Goal: Task Accomplishment & Management: Complete application form

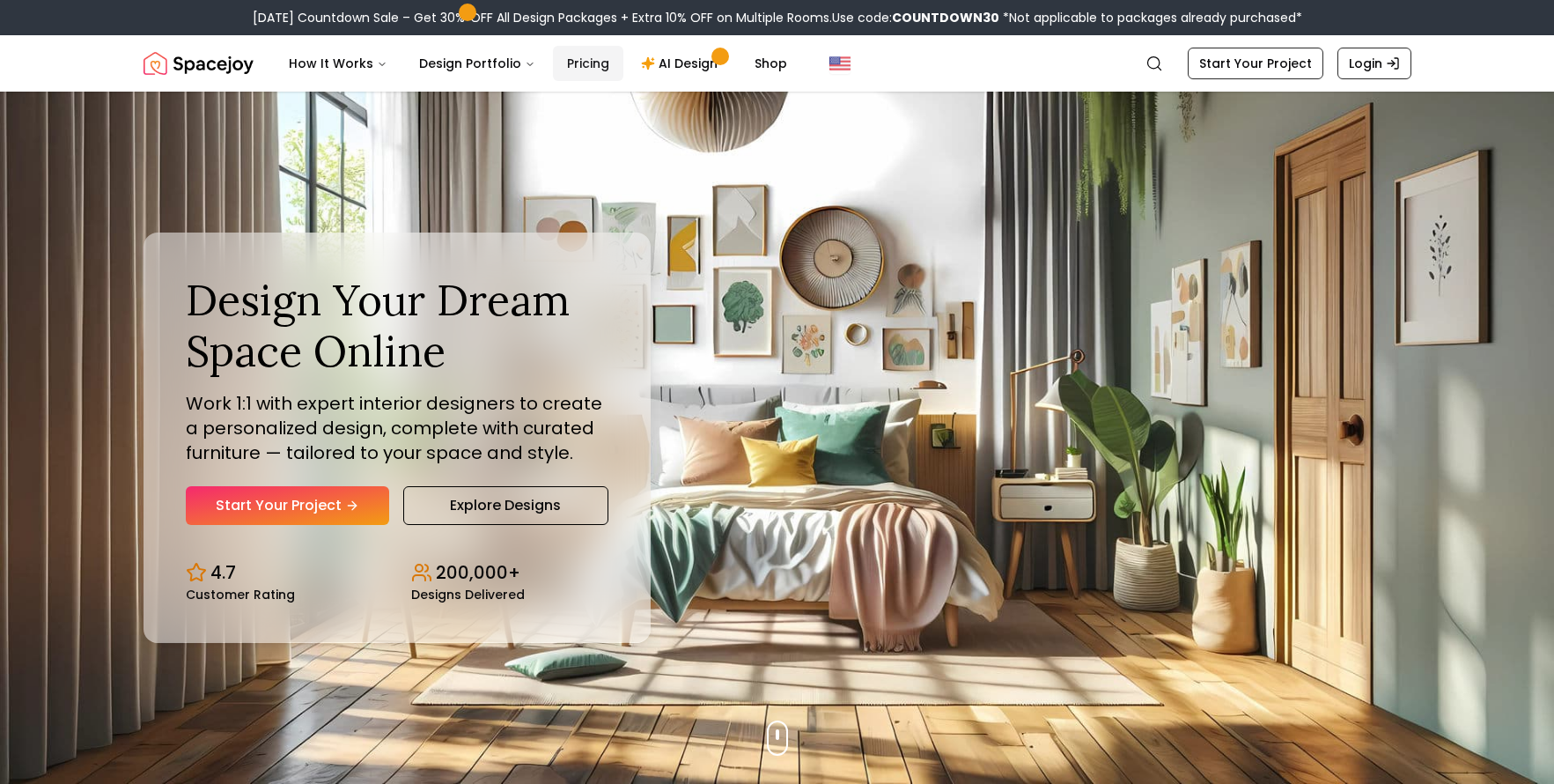
click at [574, 67] on link "Pricing" at bounding box center [588, 63] width 70 height 35
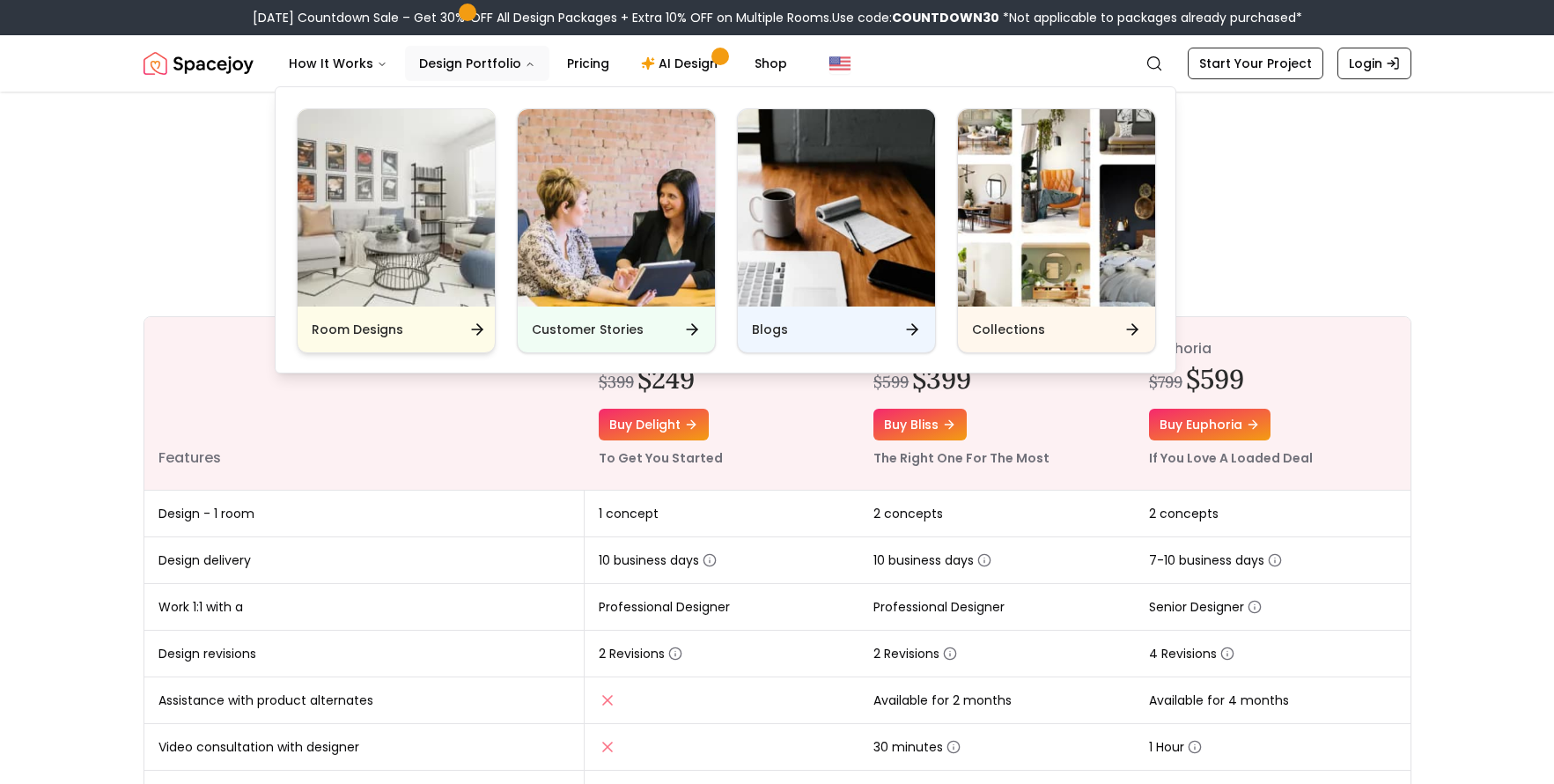
click at [422, 241] on img "Main" at bounding box center [396, 207] width 197 height 197
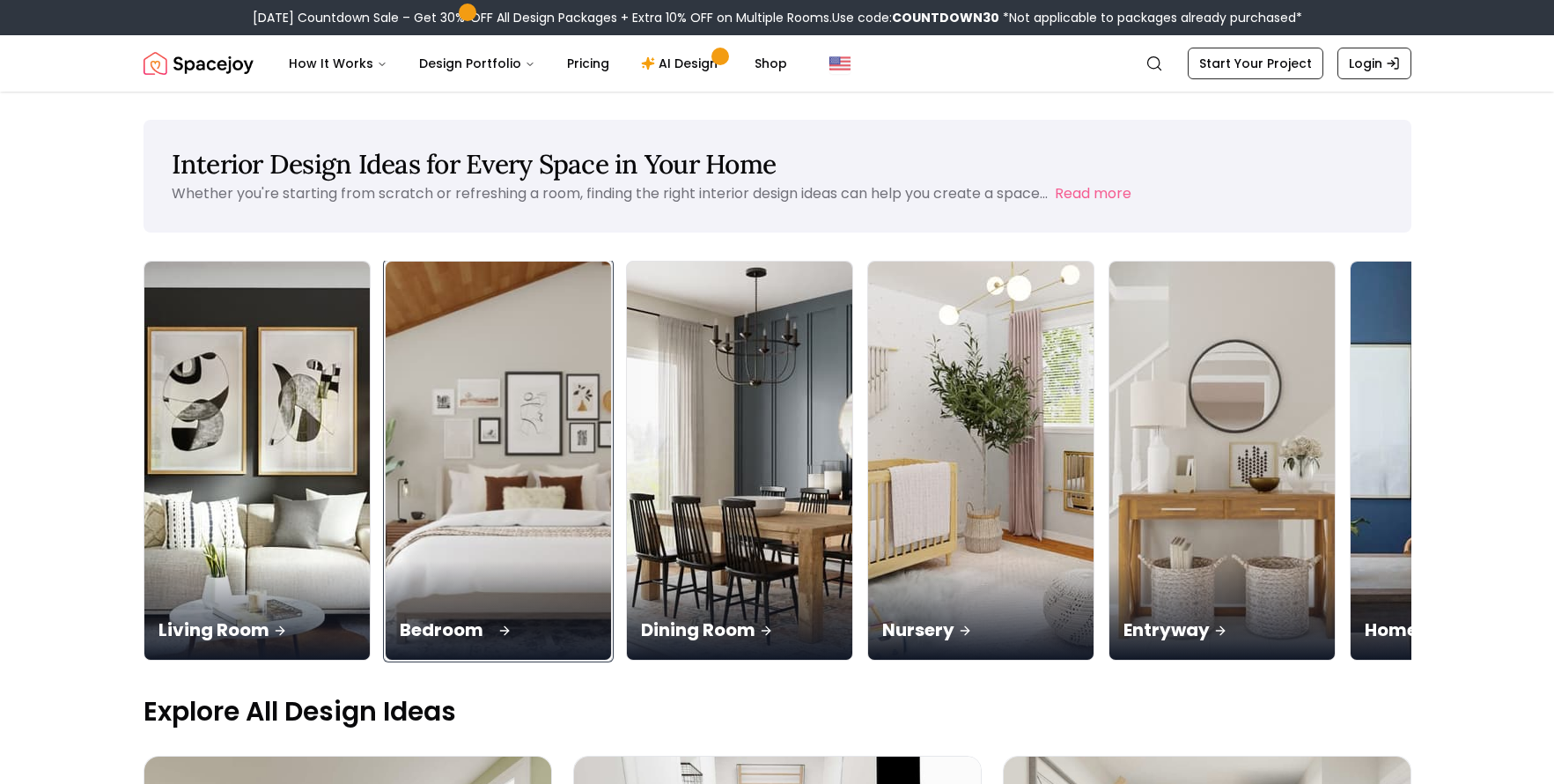
click at [530, 506] on img at bounding box center [499, 460] width 237 height 418
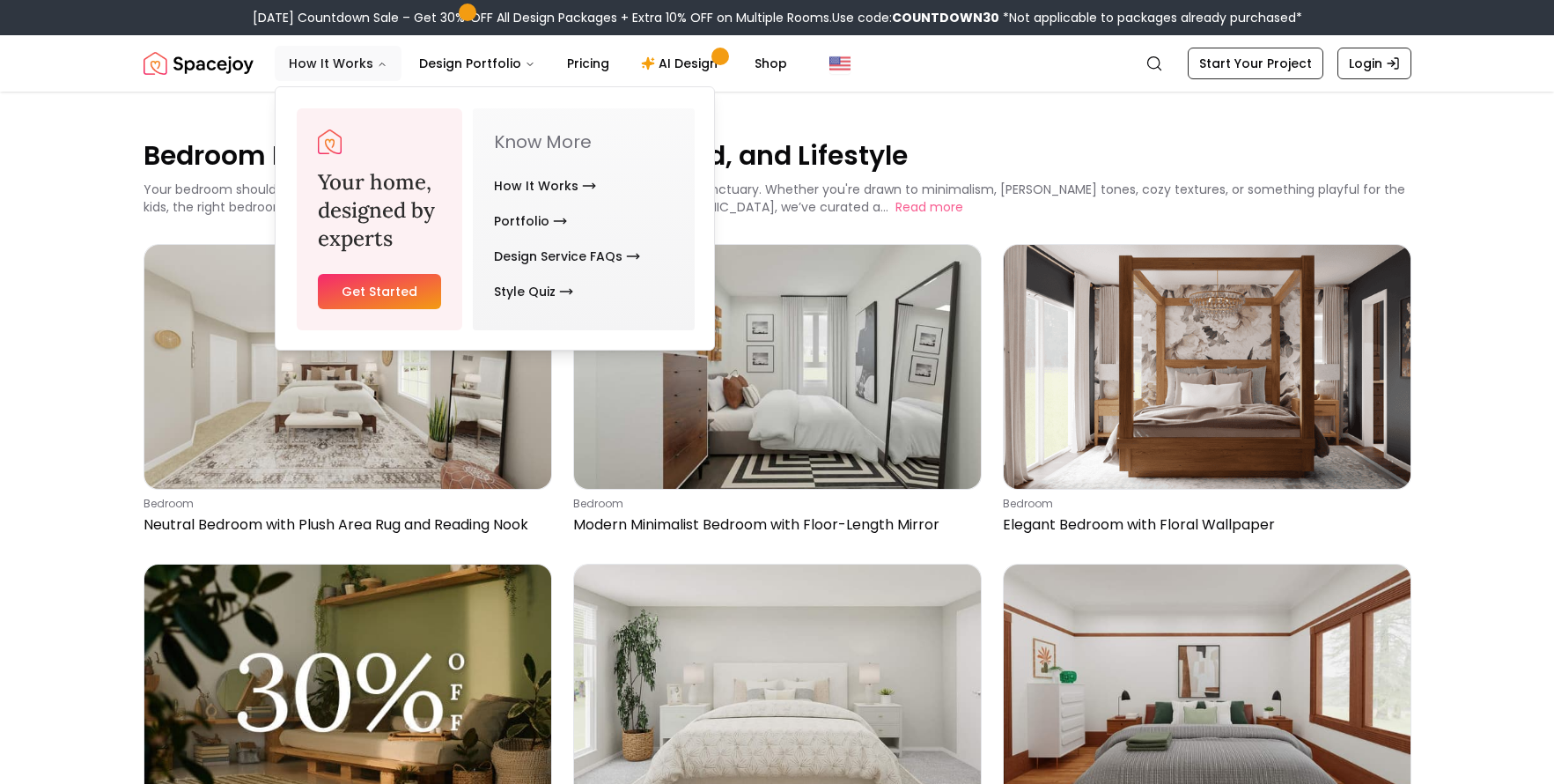
click at [347, 58] on button "How It Works" at bounding box center [338, 63] width 126 height 35
click at [317, 59] on button "How It Works" at bounding box center [338, 63] width 126 height 35
click at [361, 287] on link "Get Started" at bounding box center [380, 291] width 124 height 35
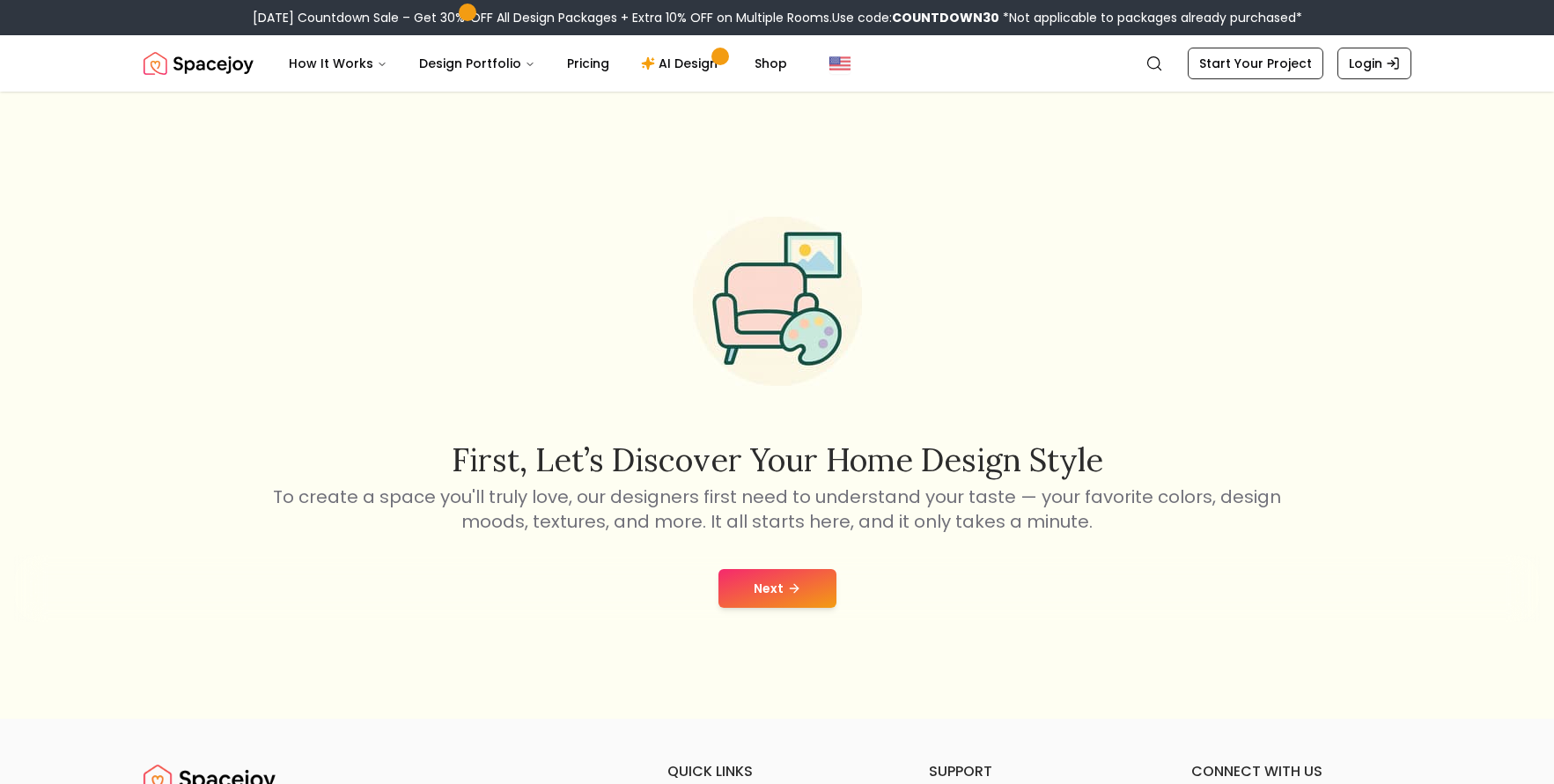
click at [793, 585] on icon at bounding box center [794, 588] width 14 height 14
